Goal: Complete application form

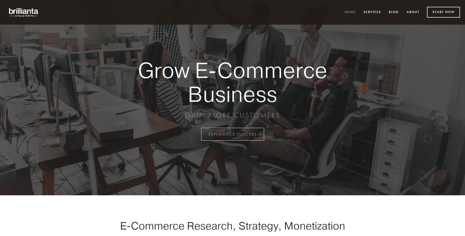
scroll to position [1318, 0]
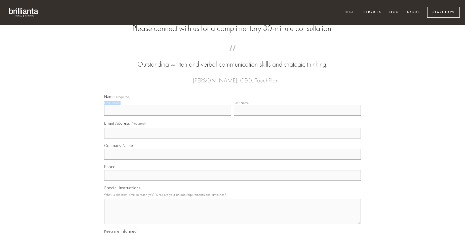
type input "[PERSON_NAME]"
click at [297, 116] on input "Last Name" at bounding box center [297, 110] width 127 height 11
type input "[PERSON_NAME]"
click at [232, 139] on input "Email Address (required)" at bounding box center [232, 133] width 256 height 11
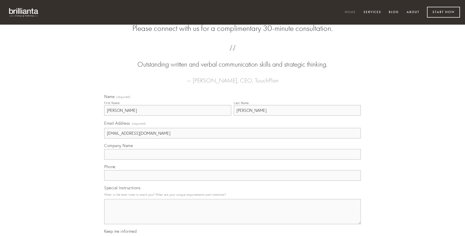
type input "[EMAIL_ADDRESS][DOMAIN_NAME]"
click at [232, 160] on input "Company Name" at bounding box center [232, 154] width 256 height 11
type input "spes"
click at [232, 181] on input "text" at bounding box center [232, 175] width 256 height 11
click at [232, 216] on textarea "Special Instructions" at bounding box center [232, 211] width 256 height 25
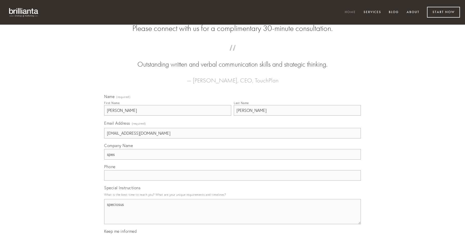
type textarea "speciosus"
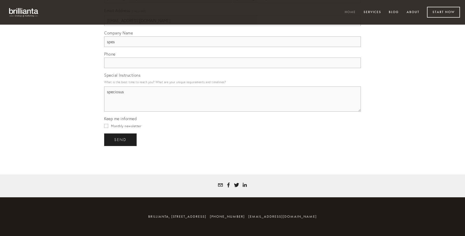
click at [121, 140] on span "send" at bounding box center [120, 140] width 12 height 5
